Goal: Obtain resource: Download file/media

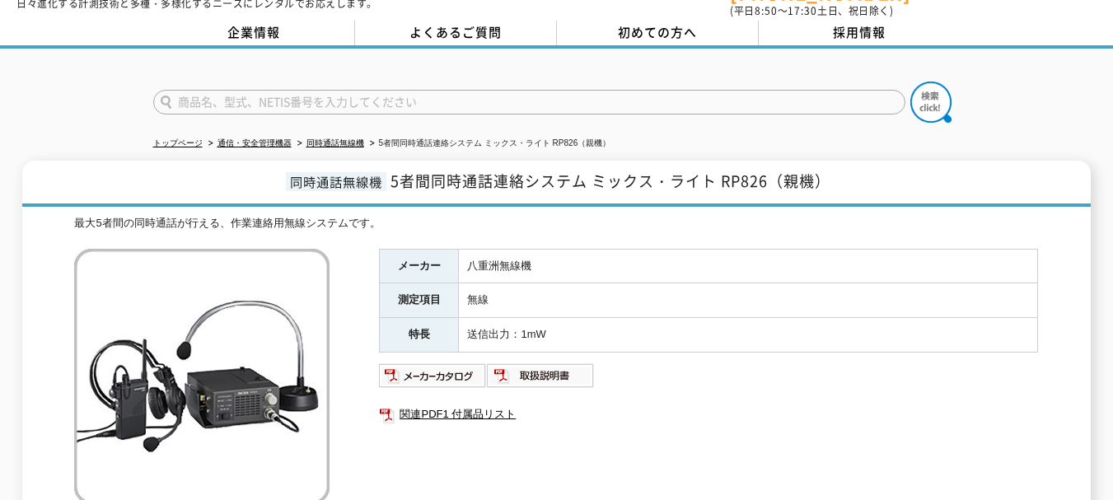
scroll to position [82, 0]
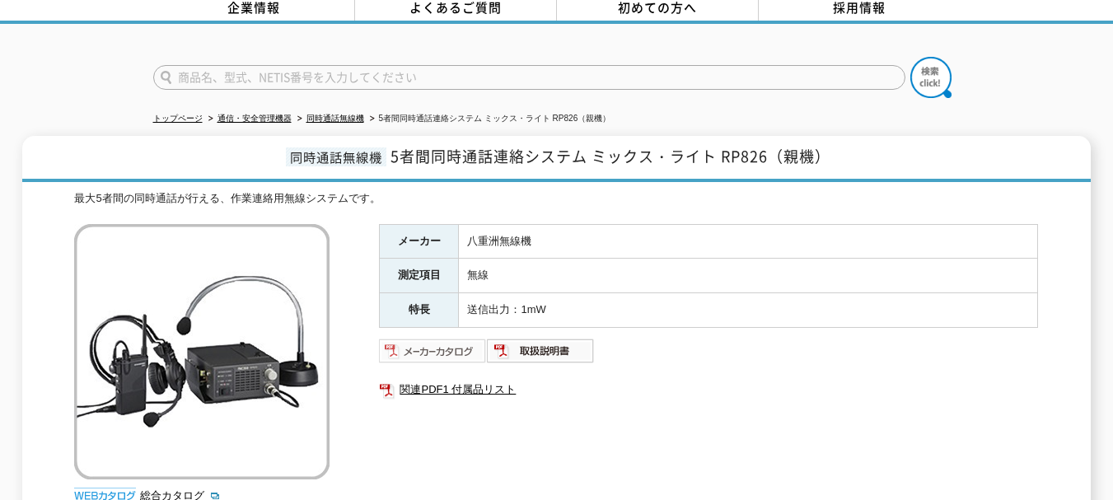
click at [451, 342] on img at bounding box center [433, 351] width 108 height 26
click at [531, 340] on img at bounding box center [541, 351] width 108 height 26
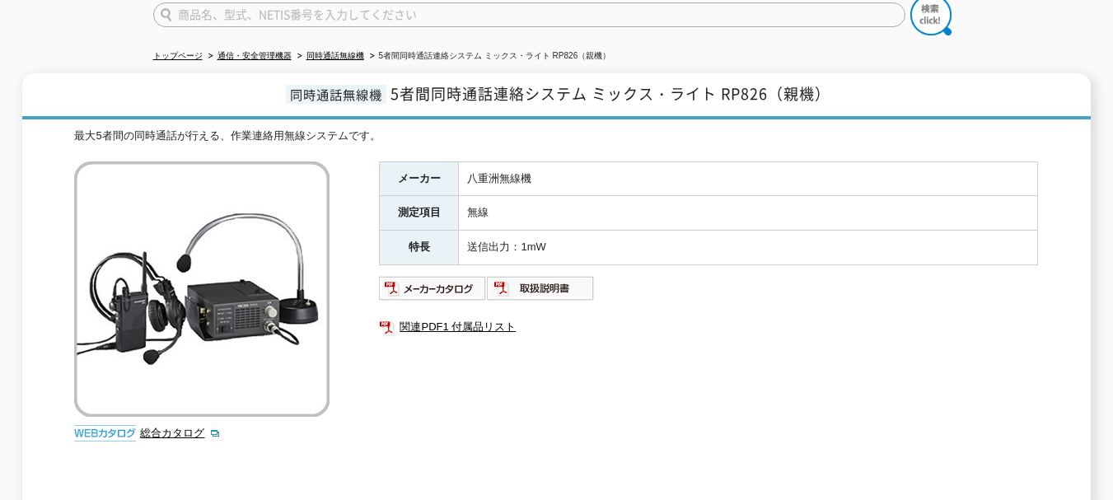
scroll to position [138, 0]
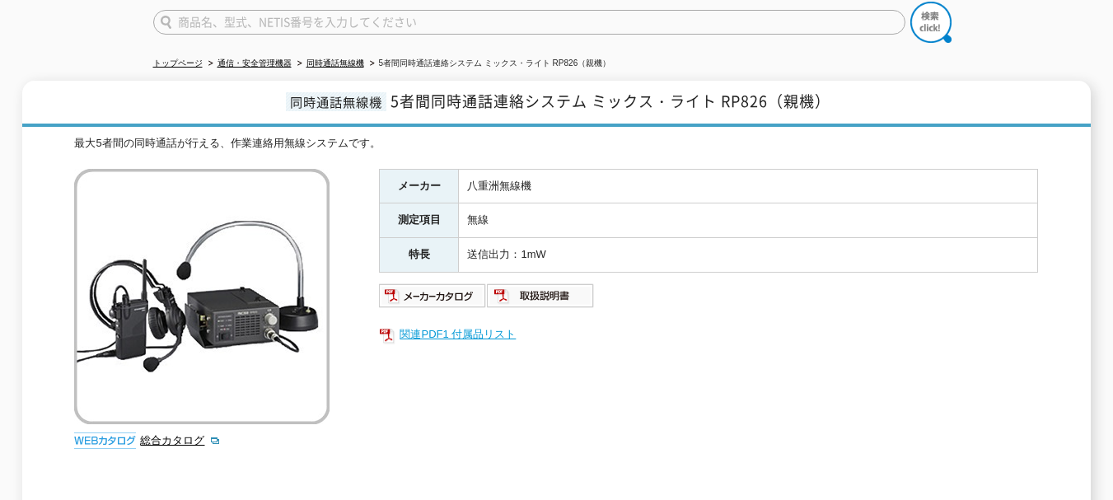
click at [447, 324] on link "関連PDF1 付属品リスト" at bounding box center [708, 334] width 659 height 21
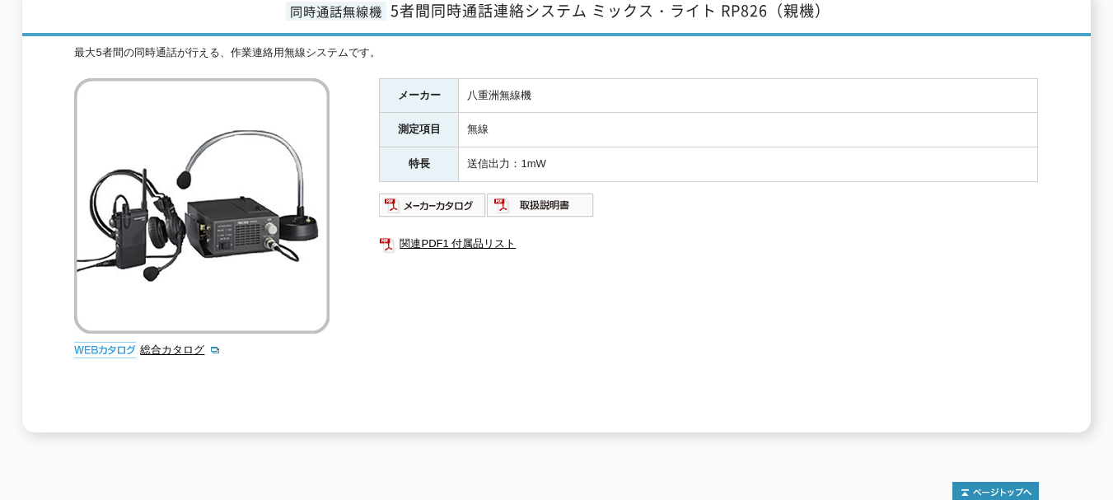
scroll to position [247, 0]
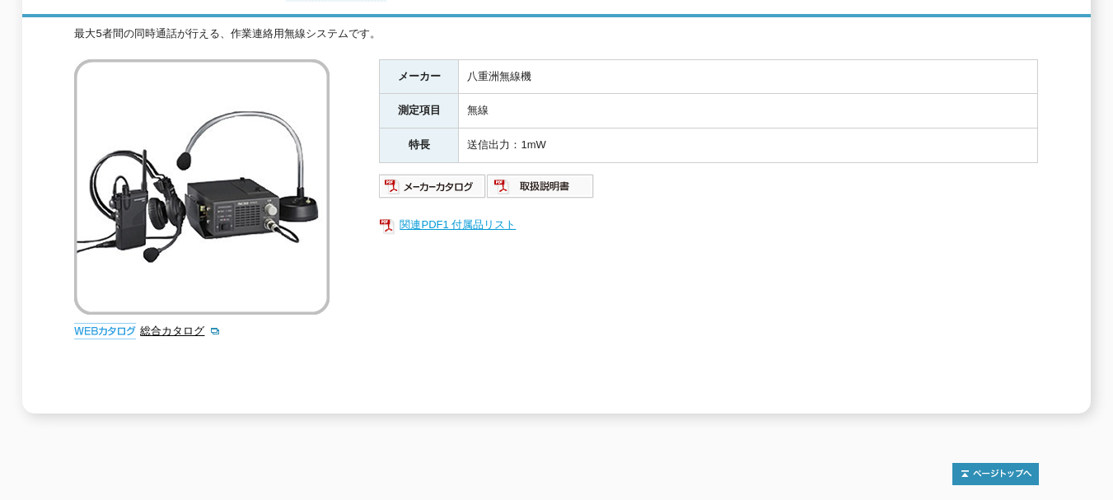
click at [430, 215] on link "関連PDF1 付属品リスト" at bounding box center [708, 224] width 659 height 21
click at [490, 215] on link "関連PDF1 付属品リスト" at bounding box center [708, 224] width 659 height 21
